Goal: Task Accomplishment & Management: Use online tool/utility

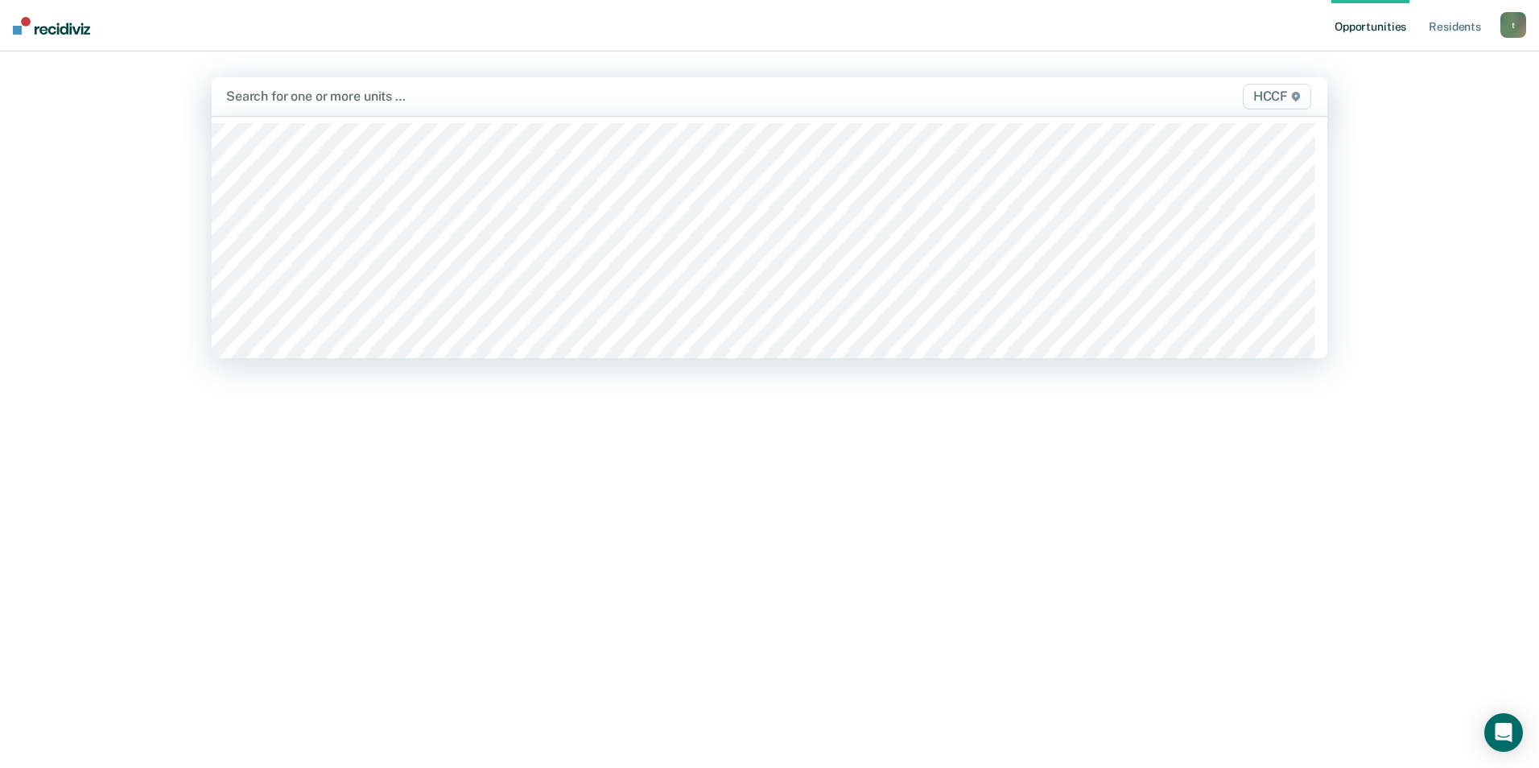
drag, startPoint x: 319, startPoint y: 100, endPoint x: 304, endPoint y: 97, distance: 15.6
click at [304, 96] on div at bounding box center [606, 96] width 760 height 19
type input "ja"
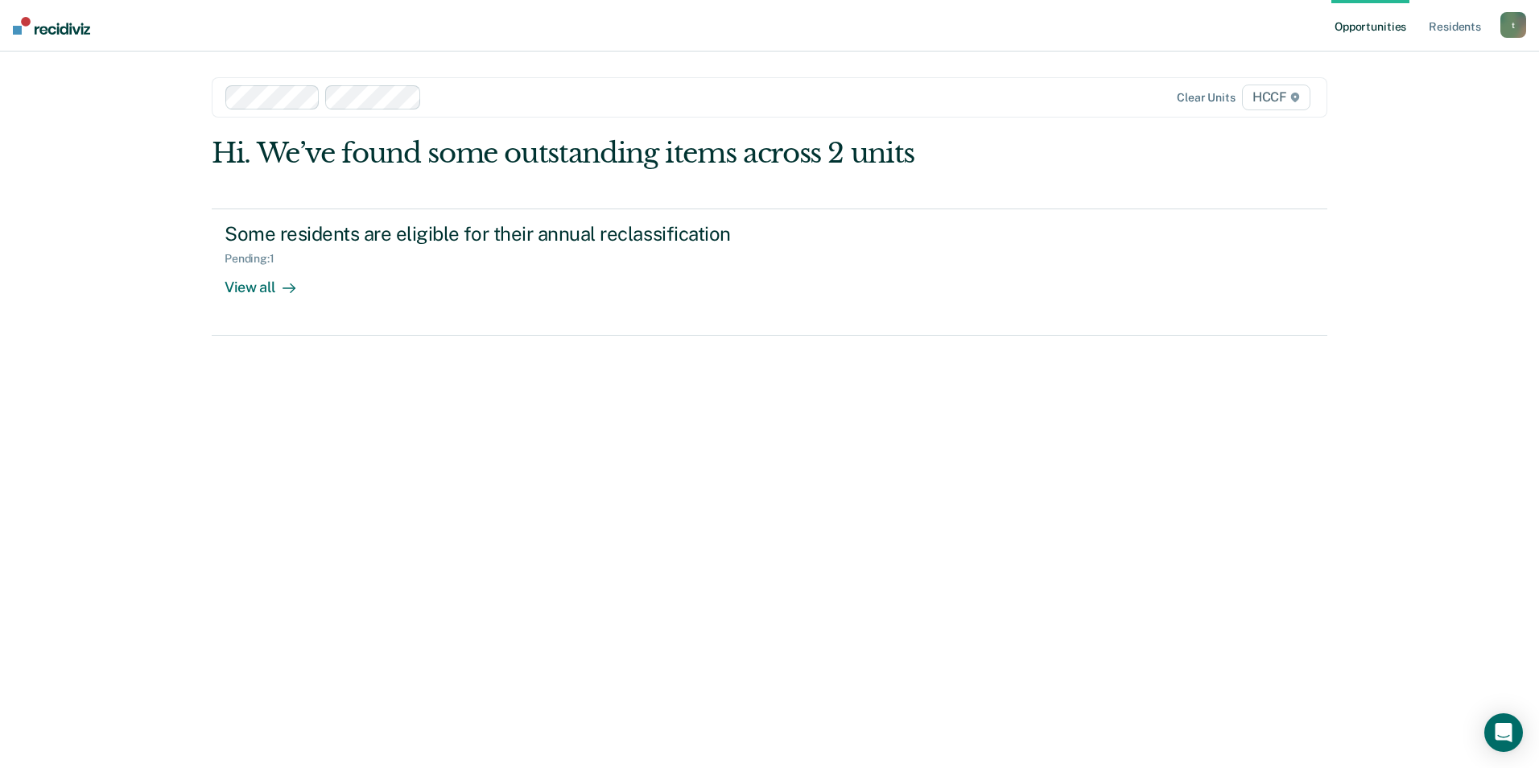
type input "l"
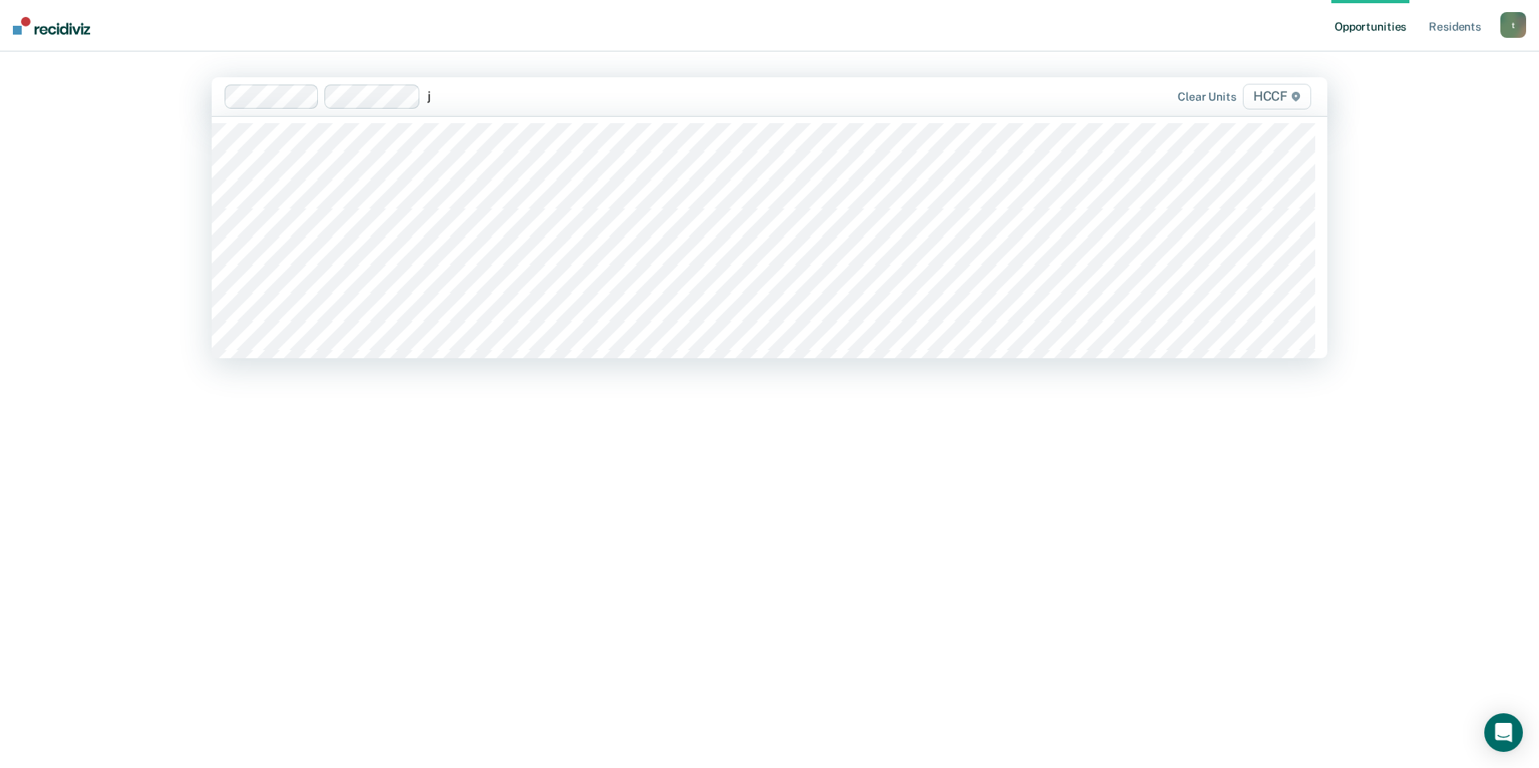
type input "jb"
type input "jc"
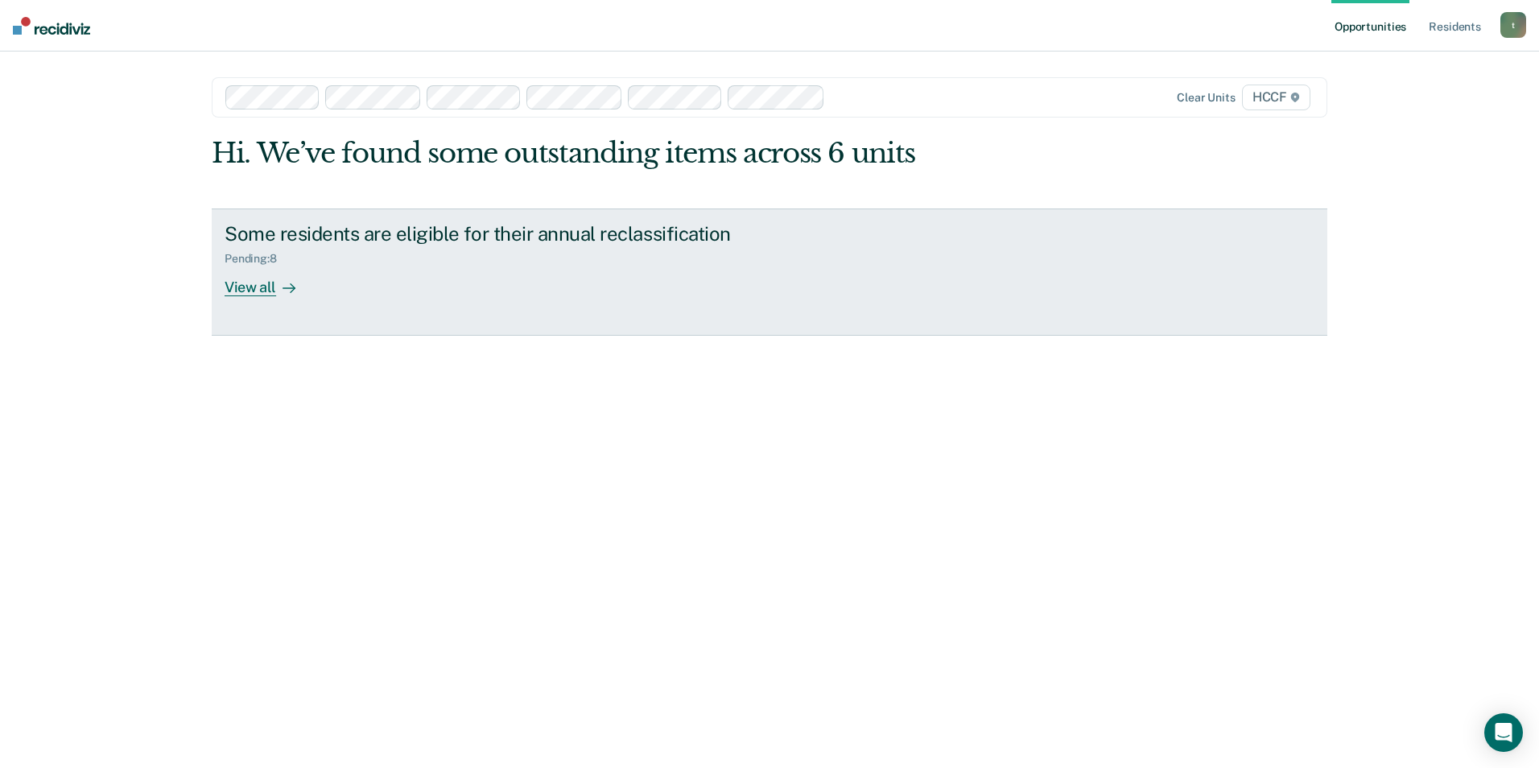
click at [261, 283] on div "View all" at bounding box center [270, 280] width 90 height 31
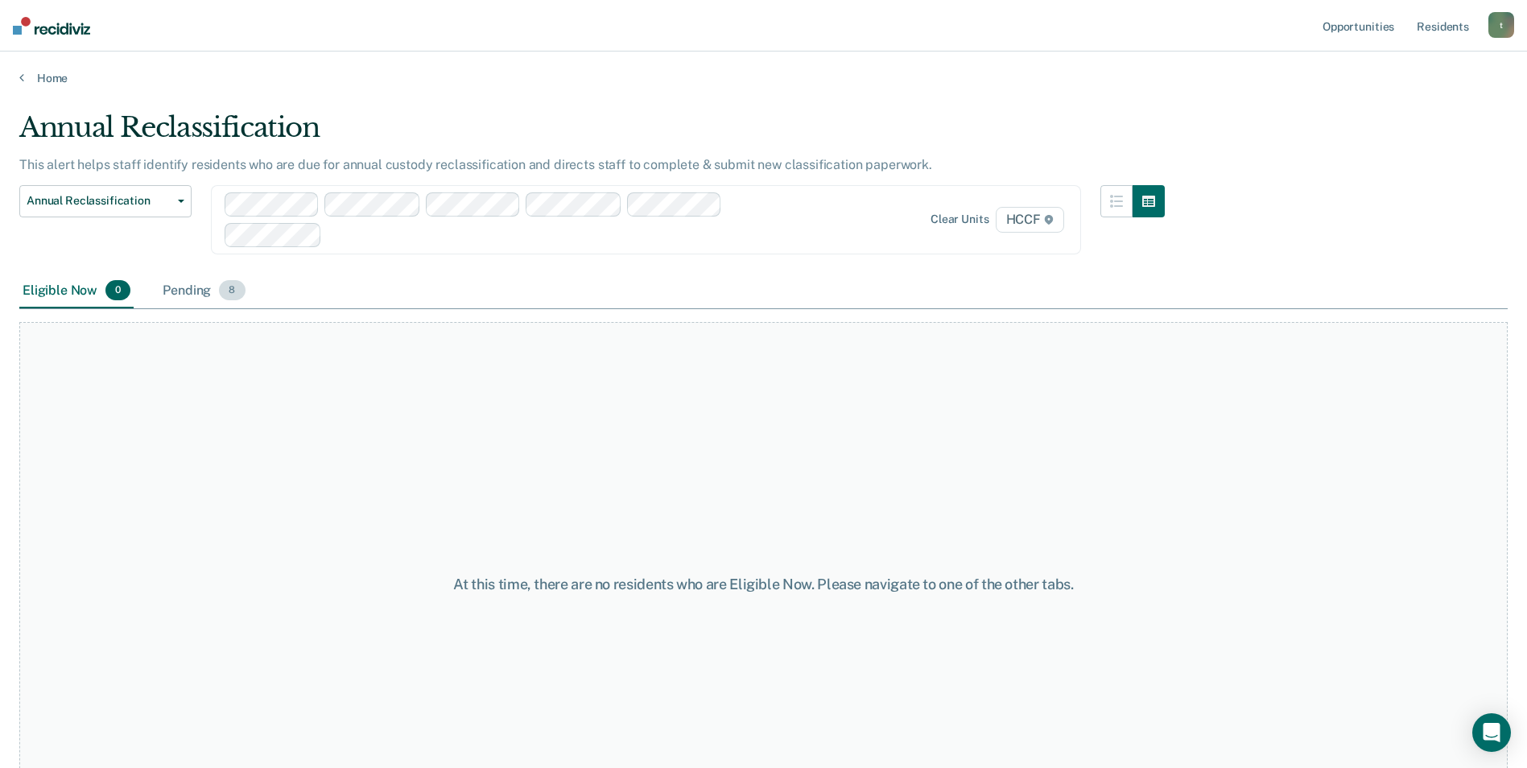
click at [197, 294] on div "Pending 8" at bounding box center [203, 291] width 89 height 35
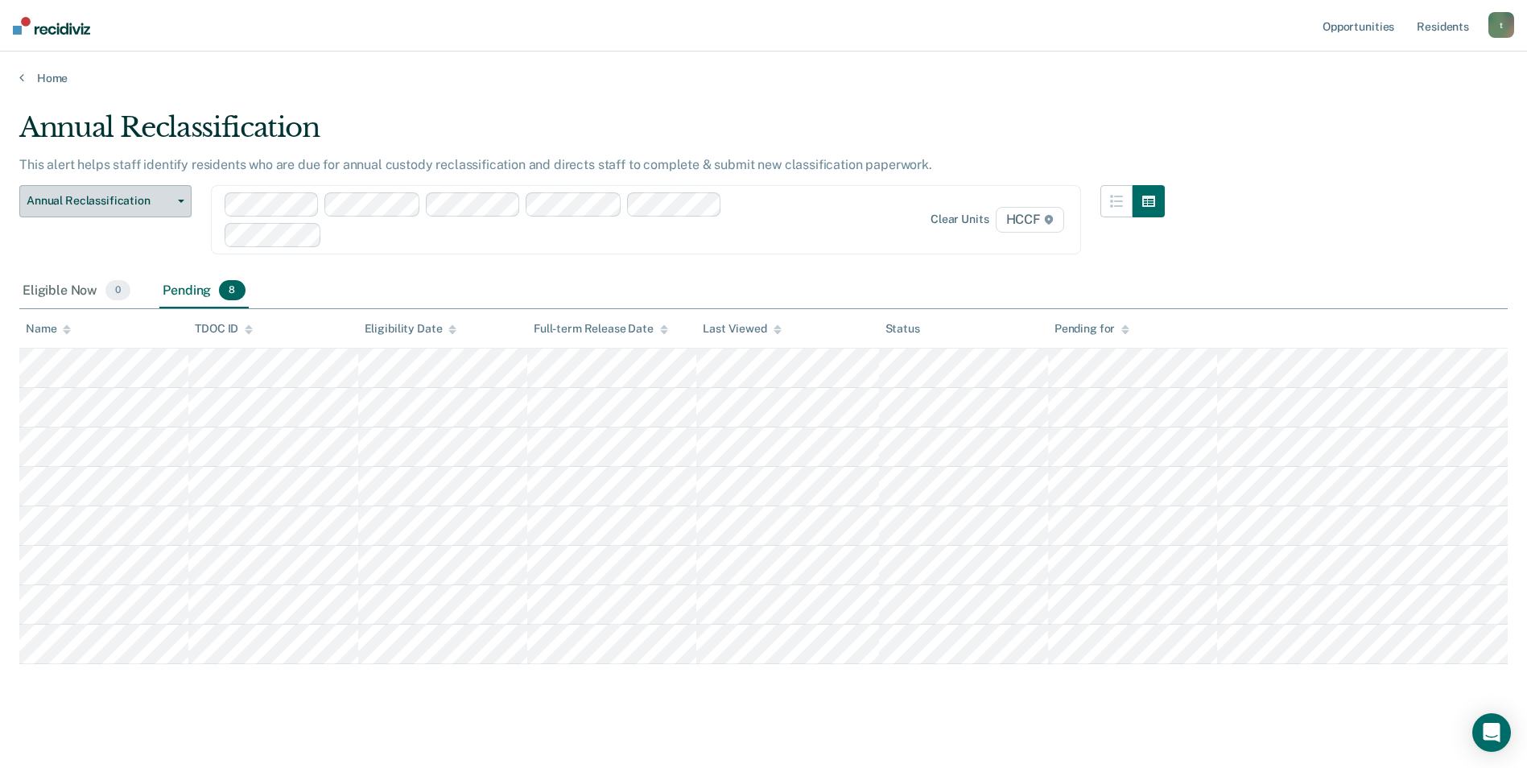
click at [175, 194] on button "Annual Reclassification" at bounding box center [105, 201] width 172 height 32
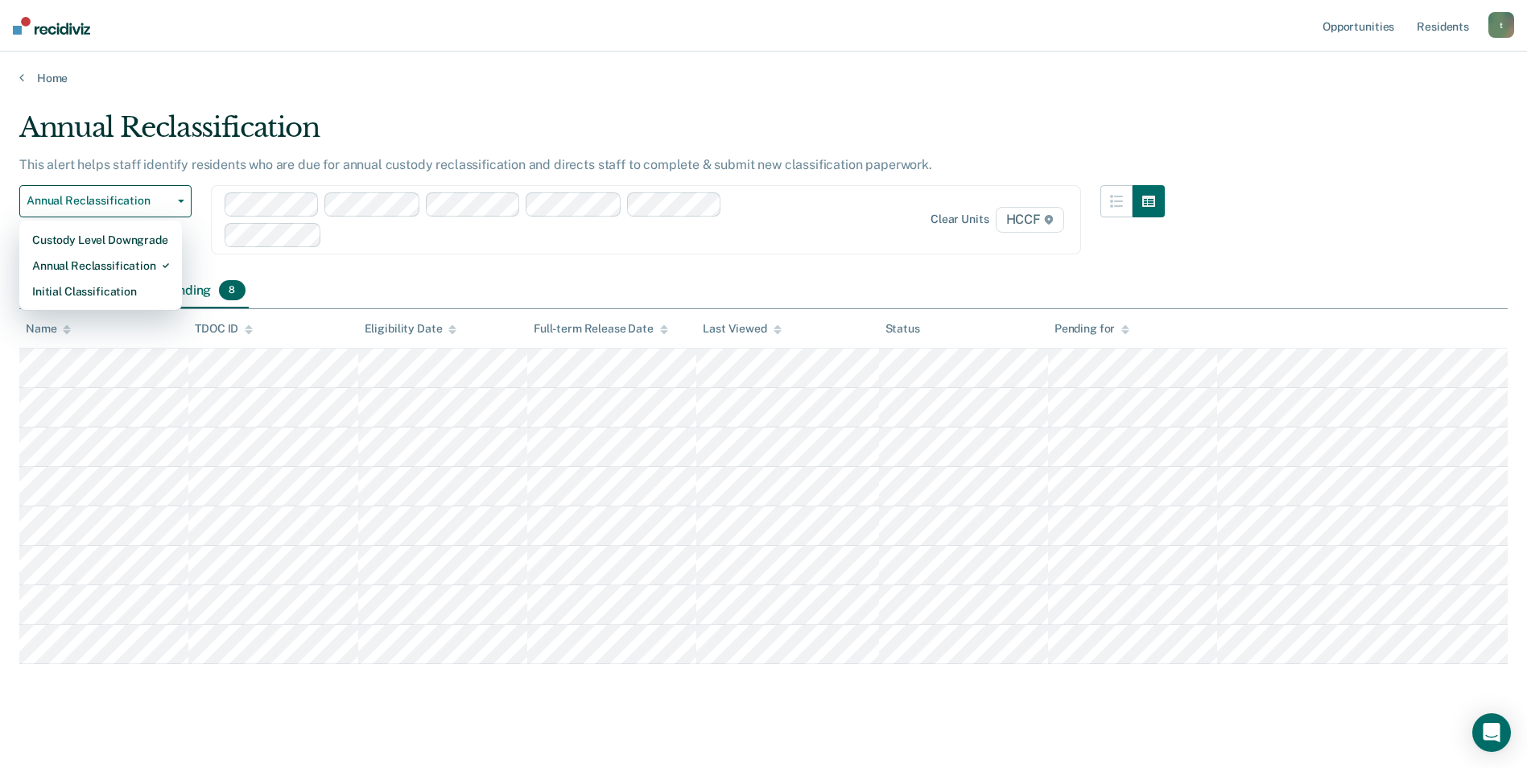
click at [344, 239] on div at bounding box center [571, 234] width 485 height 19
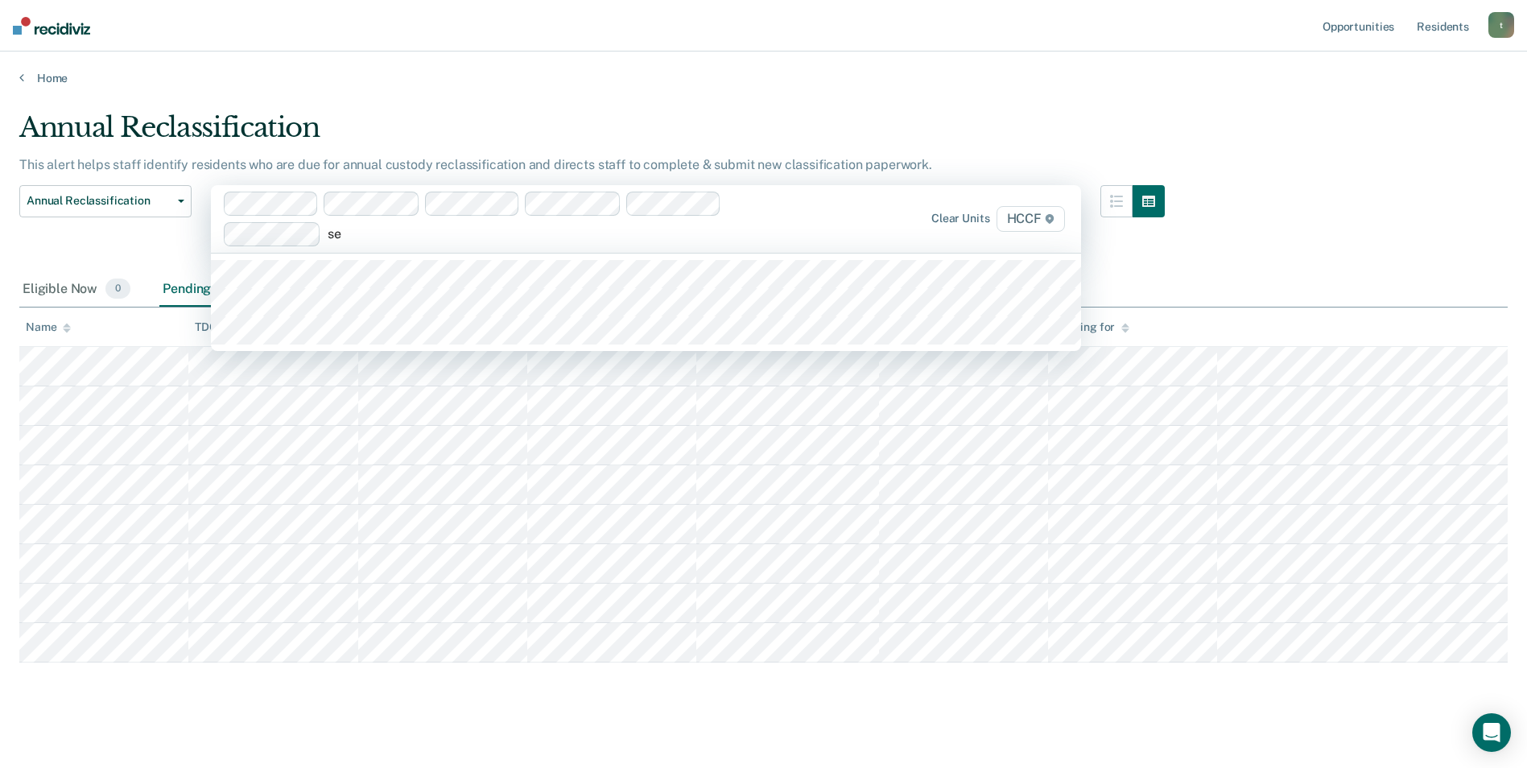
type input "seg"
